Goal: Task Accomplishment & Management: Use online tool/utility

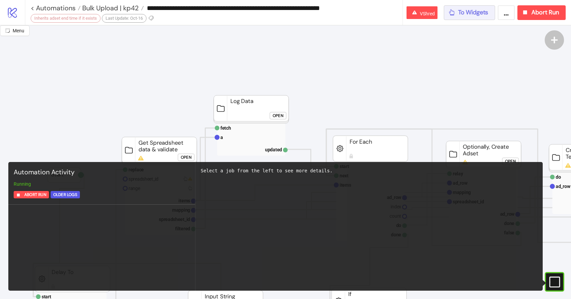
click at [462, 11] on span "To Widgets" at bounding box center [473, 13] width 30 height 8
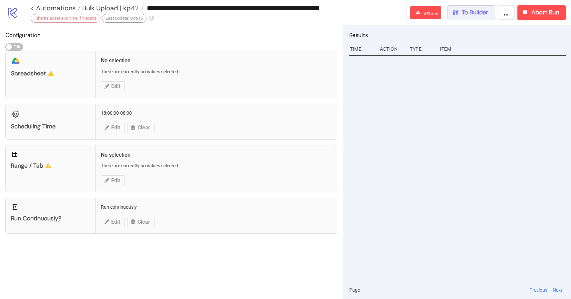
drag, startPoint x: 475, startPoint y: 19, endPoint x: 475, endPoint y: 25, distance: 5.3
click at [474, 26] on div "**********" at bounding box center [285, 149] width 571 height 299
click at [542, 17] on button "Abort Run" at bounding box center [541, 12] width 48 height 15
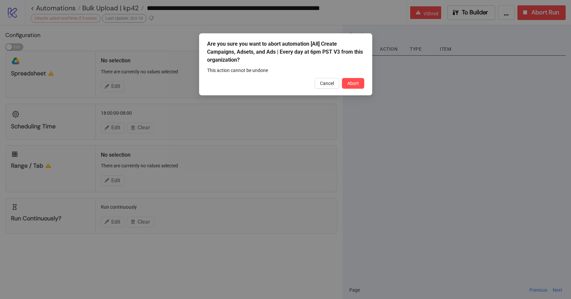
click at [366, 82] on div "Are you sure you want to abort automation [All] Create Campaigns, Adsets, and A…" at bounding box center [285, 64] width 173 height 62
click at [332, 80] on button "Cancel" at bounding box center [327, 83] width 25 height 11
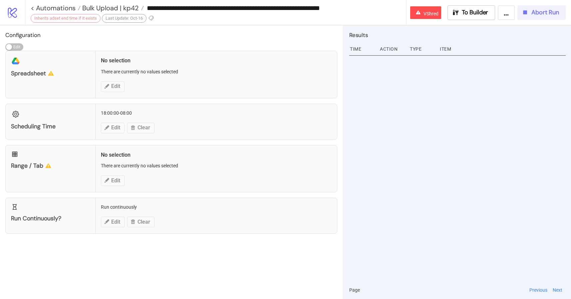
click at [541, 14] on span "Abort Run" at bounding box center [545, 13] width 28 height 8
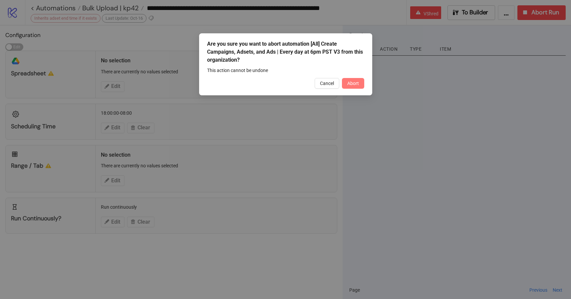
click at [351, 83] on span "Abort" at bounding box center [353, 83] width 12 height 5
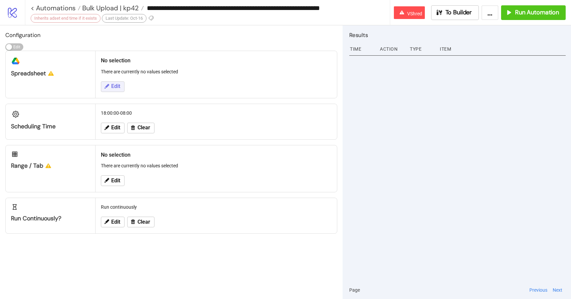
click at [111, 85] on span "Edit" at bounding box center [115, 86] width 9 height 6
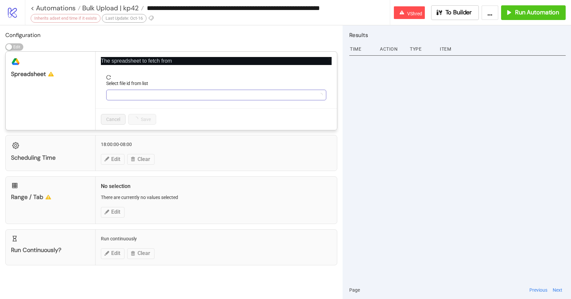
click at [140, 96] on input "Select file id from list" at bounding box center [213, 95] width 206 height 10
type input "****"
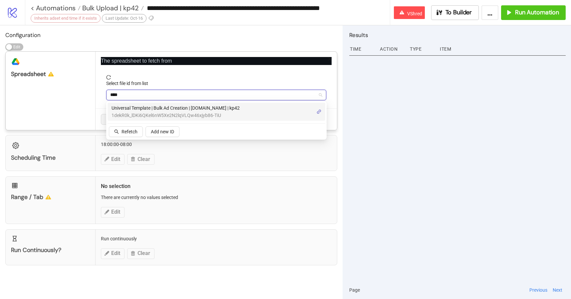
click at [137, 111] on span "Universal Template | Bulk Ad Creation | Kitchn.io | kp42" at bounding box center [176, 107] width 128 height 7
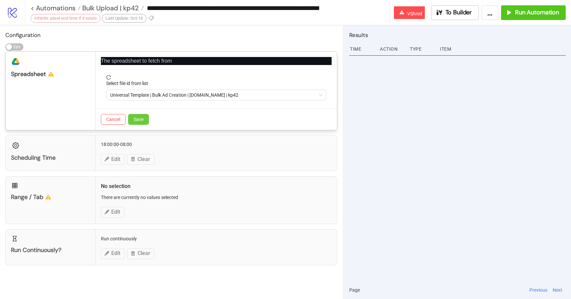
click at [145, 119] on button "Save" at bounding box center [138, 119] width 21 height 11
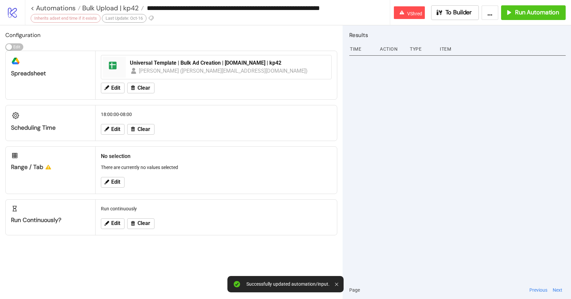
click at [108, 173] on div "Edit" at bounding box center [216, 181] width 236 height 17
click at [108, 179] on icon at bounding box center [107, 181] width 5 height 5
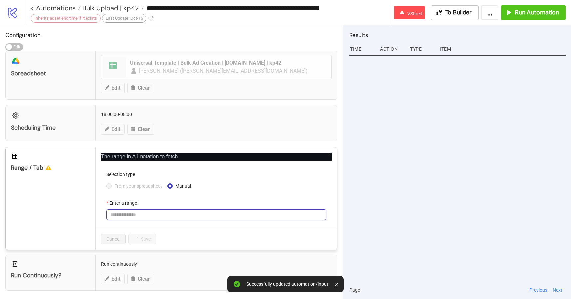
click at [126, 216] on input "Enter a range" at bounding box center [216, 214] width 220 height 11
click at [112, 183] on span "From your spreadsheet" at bounding box center [138, 185] width 53 height 7
click at [120, 183] on span "From your spreadsheet" at bounding box center [138, 185] width 53 height 7
click at [127, 187] on span "From your spreadsheet" at bounding box center [138, 185] width 53 height 7
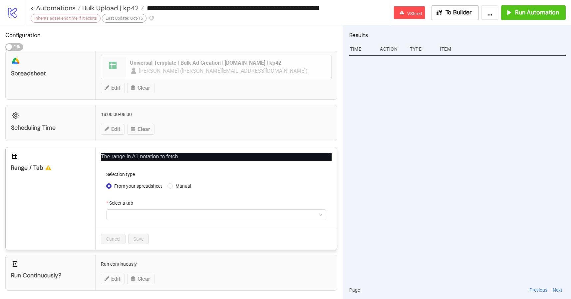
click at [132, 219] on form "Selection type From your spreadsheet Manual Select a tab" at bounding box center [216, 198] width 231 height 57
click at [127, 210] on span at bounding box center [216, 214] width 212 height 10
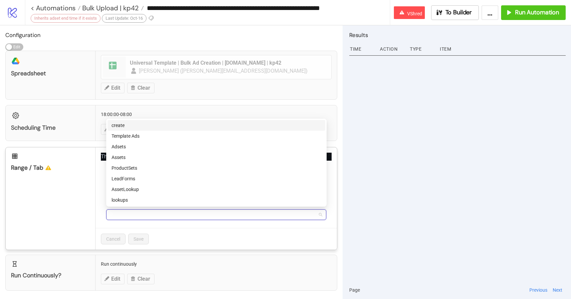
click at [124, 127] on div "create" at bounding box center [217, 125] width 210 height 7
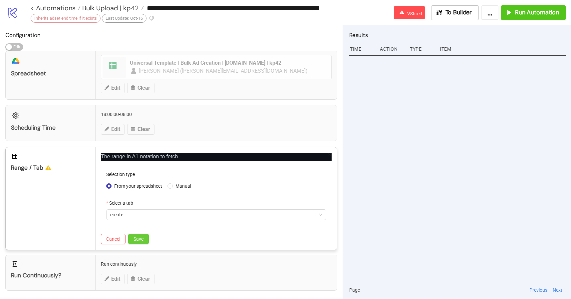
click at [145, 234] on button "Save" at bounding box center [138, 238] width 21 height 11
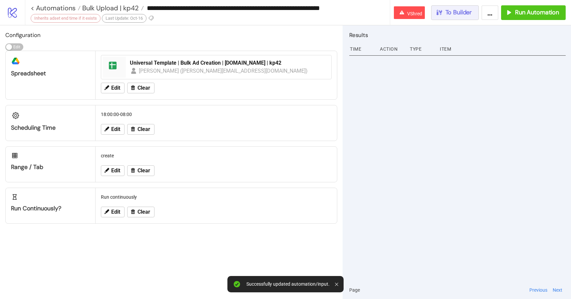
click at [463, 17] on button "To Builder" at bounding box center [455, 12] width 48 height 15
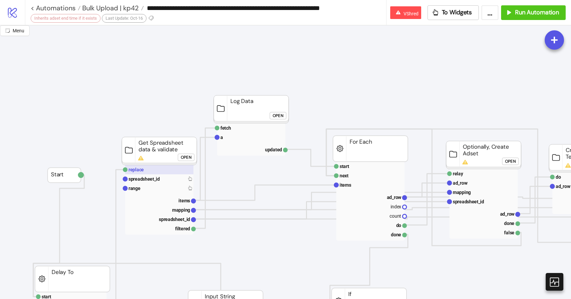
click at [140, 168] on text "replace" at bounding box center [136, 169] width 15 height 5
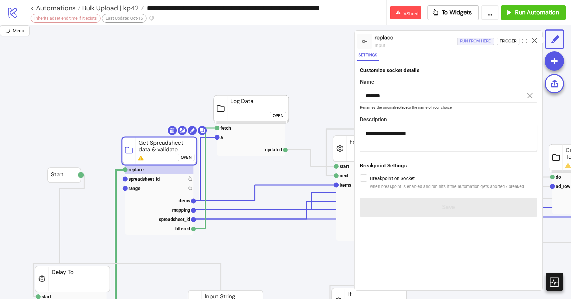
click at [482, 41] on div "Run from here" at bounding box center [475, 41] width 31 height 8
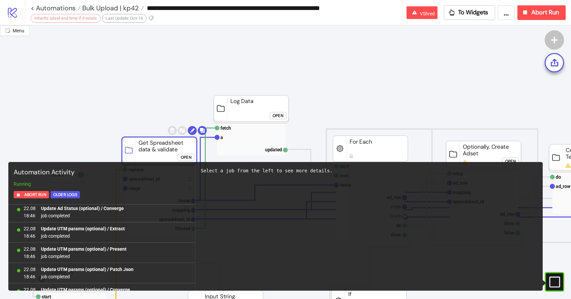
scroll to position [5997, 0]
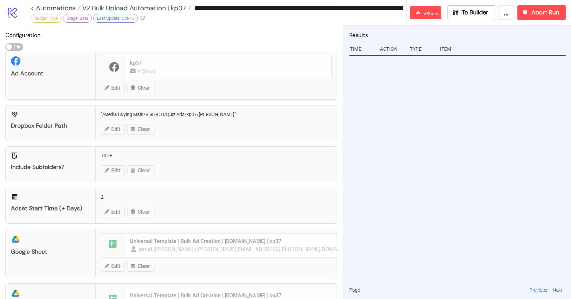
scroll to position [478, 0]
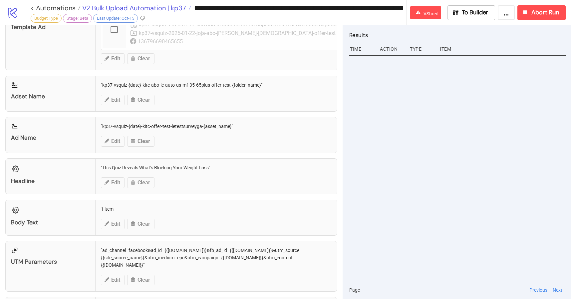
click at [143, 10] on span "V2 Bulk Upload Automation | kp37" at bounding box center [134, 8] width 106 height 9
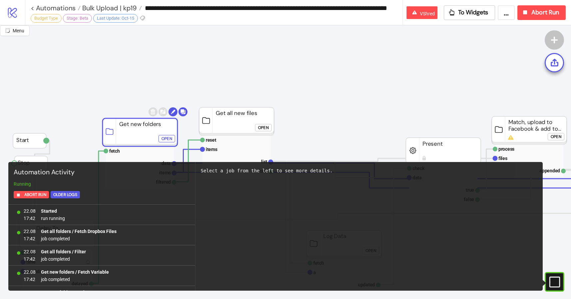
scroll to position [1932, 0]
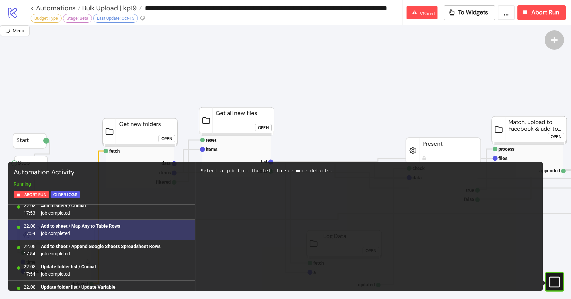
scroll to position [600, 0]
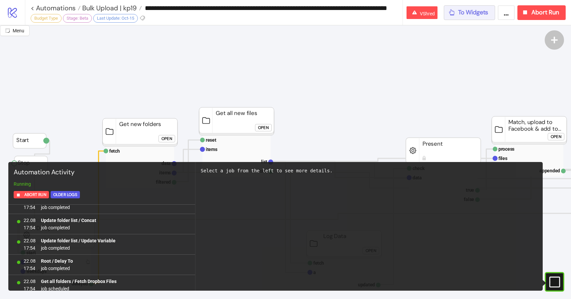
click at [466, 12] on span "To Widgets" at bounding box center [473, 13] width 30 height 8
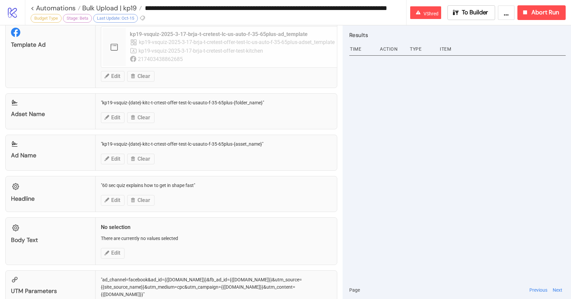
scroll to position [461, 0]
